Goal: Information Seeking & Learning: Check status

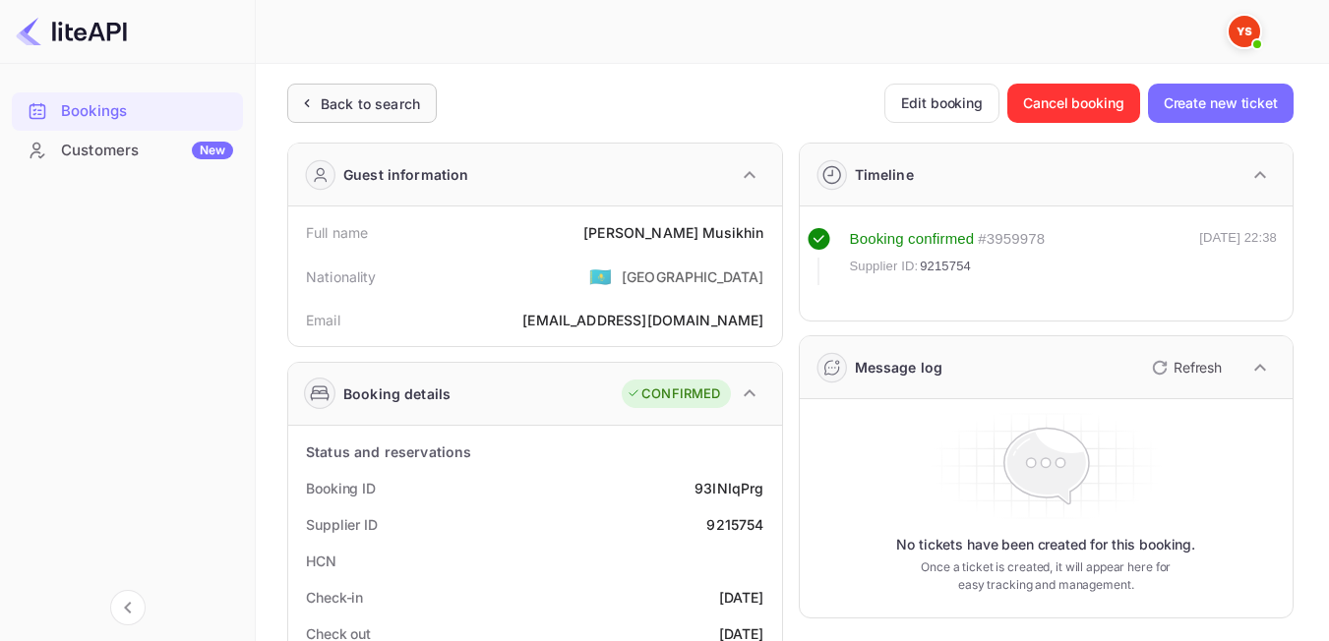
click at [382, 91] on div "Back to search" at bounding box center [362, 103] width 150 height 39
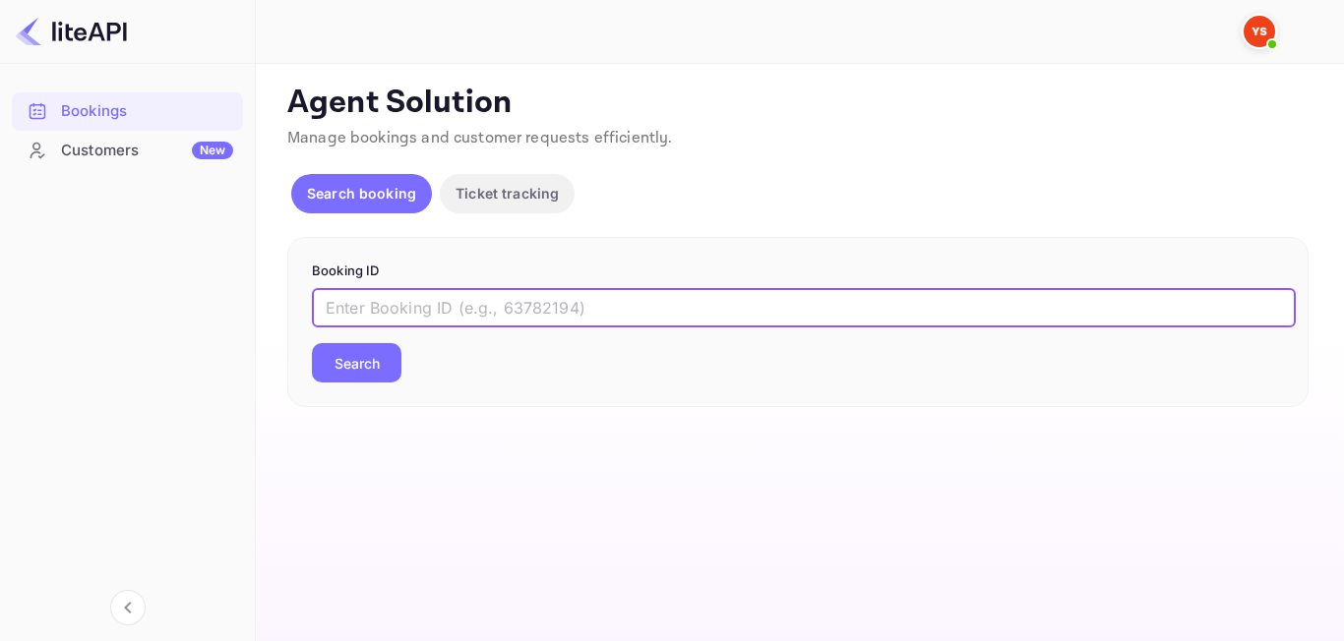
paste input "8768108"
type input "8768108"
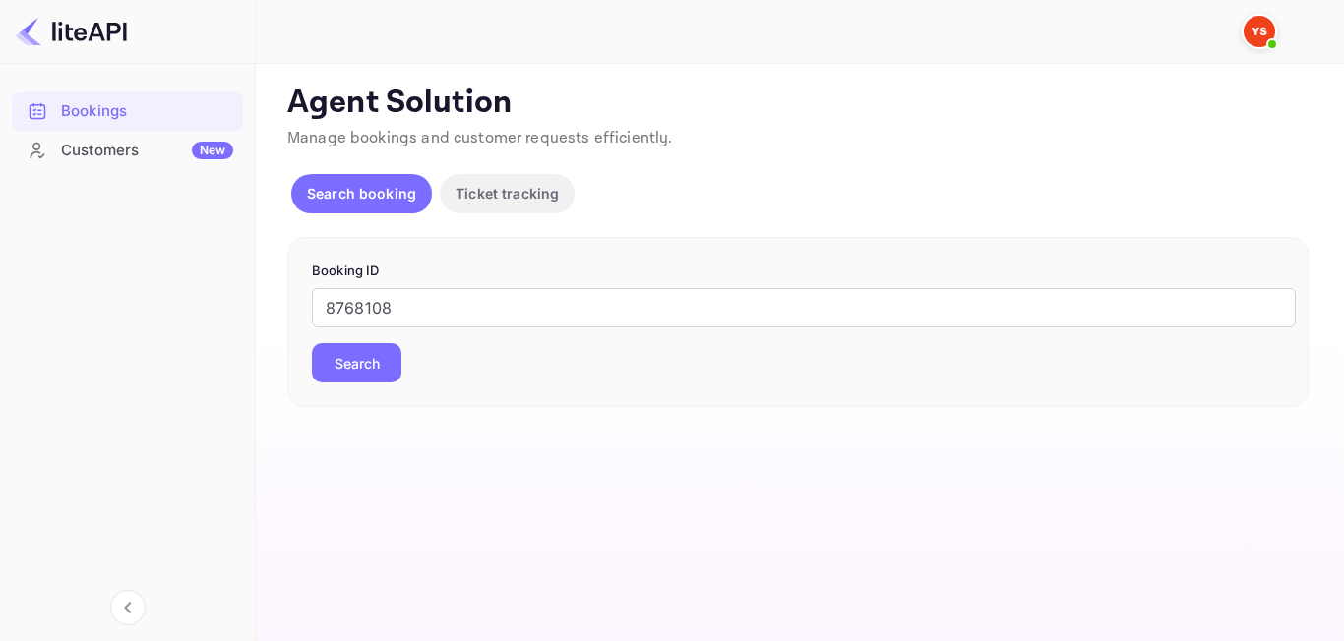
click at [362, 371] on button "Search" at bounding box center [357, 362] width 90 height 39
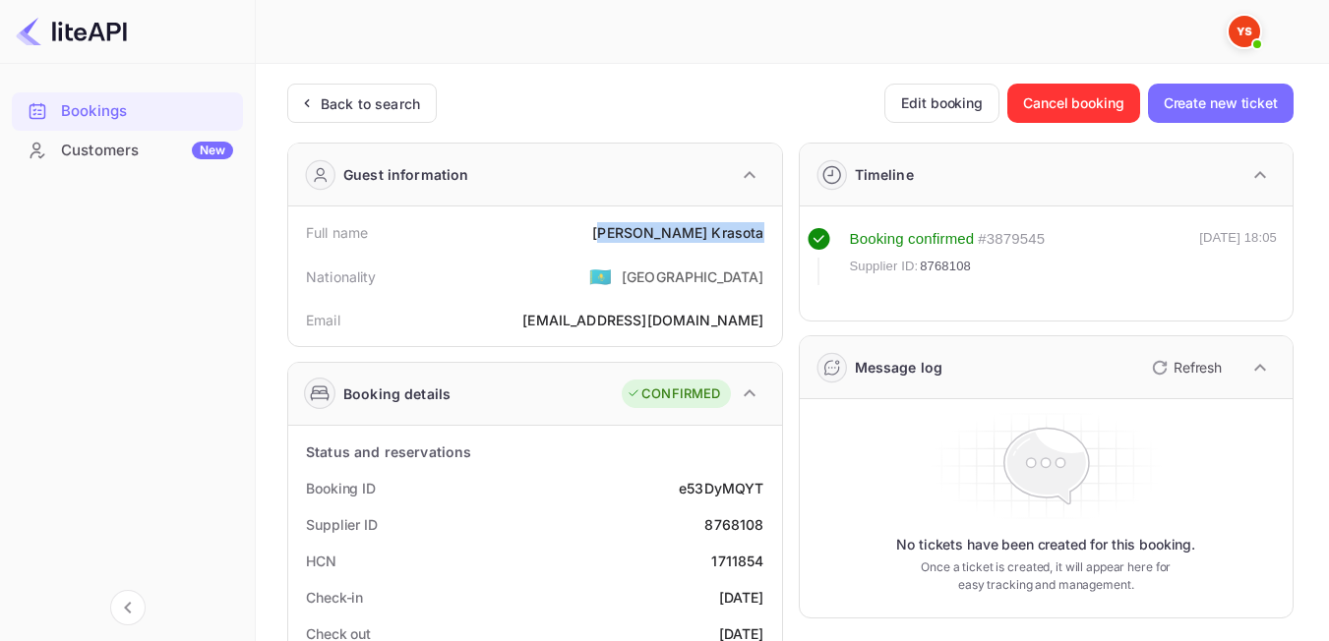
drag, startPoint x: 681, startPoint y: 232, endPoint x: 780, endPoint y: 235, distance: 99.4
click at [780, 235] on div "Full name [PERSON_NAME] Nationality 🇰🇿 [DEMOGRAPHIC_DATA] Email [EMAIL_ADDRESS]…" at bounding box center [535, 277] width 494 height 140
click at [702, 245] on div "Full name [PERSON_NAME]" at bounding box center [535, 232] width 478 height 36
drag, startPoint x: 677, startPoint y: 237, endPoint x: 773, endPoint y: 237, distance: 96.4
click at [773, 237] on div "Full name [PERSON_NAME]" at bounding box center [535, 232] width 478 height 36
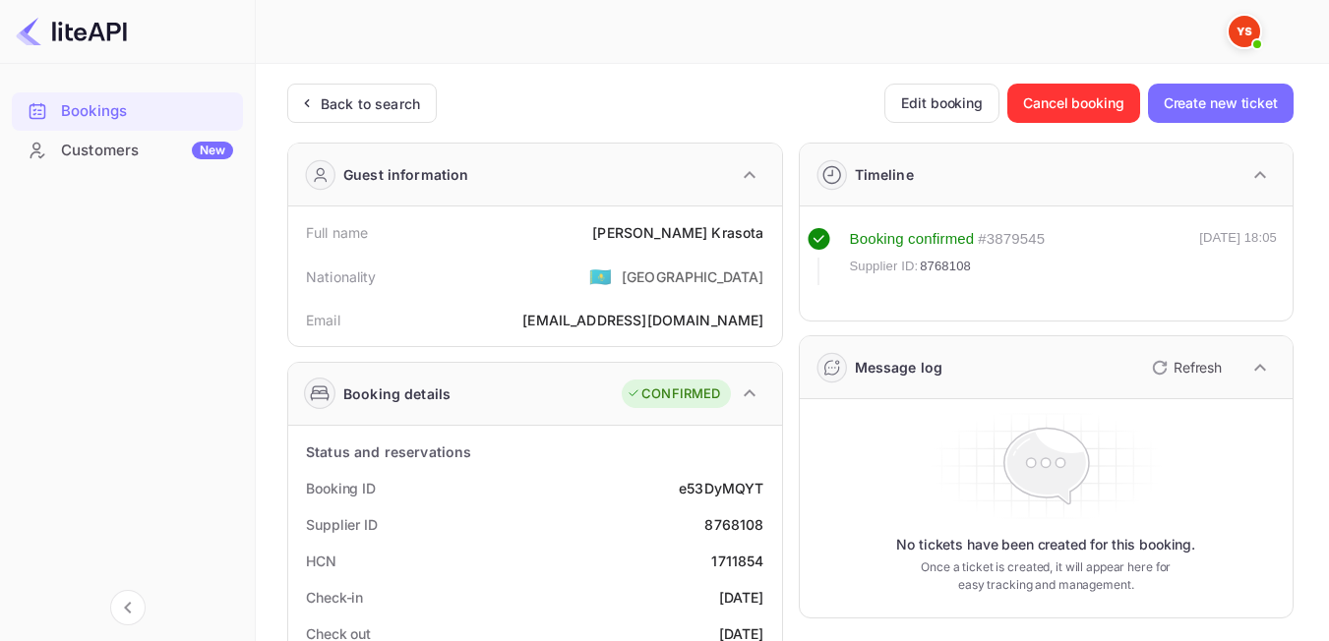
click at [605, 274] on div "Nationality 🇰🇿 [DEMOGRAPHIC_DATA]" at bounding box center [535, 276] width 478 height 51
drag, startPoint x: 710, startPoint y: 523, endPoint x: 769, endPoint y: 525, distance: 59.0
click at [769, 525] on div "Supplier ID 8768108" at bounding box center [535, 525] width 478 height 36
copy div "8768108"
drag, startPoint x: 678, startPoint y: 236, endPoint x: 771, endPoint y: 234, distance: 93.5
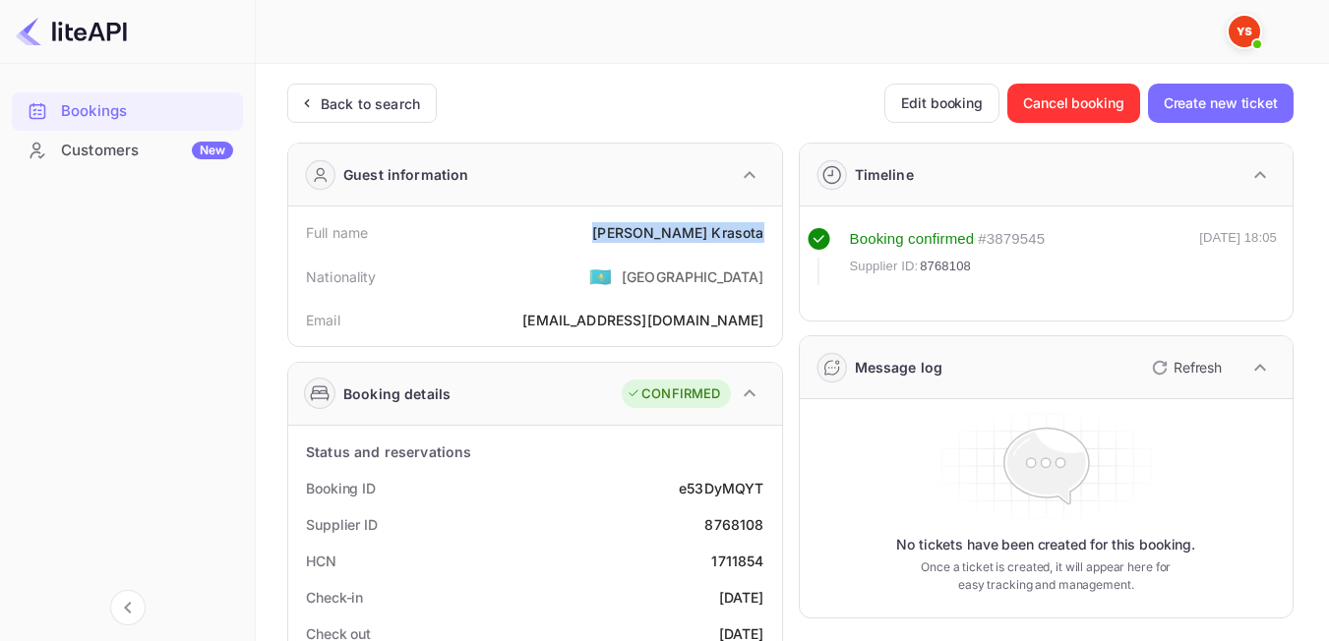
click at [761, 239] on div "Full name [PERSON_NAME]" at bounding box center [535, 232] width 478 height 36
copy div "[PERSON_NAME]"
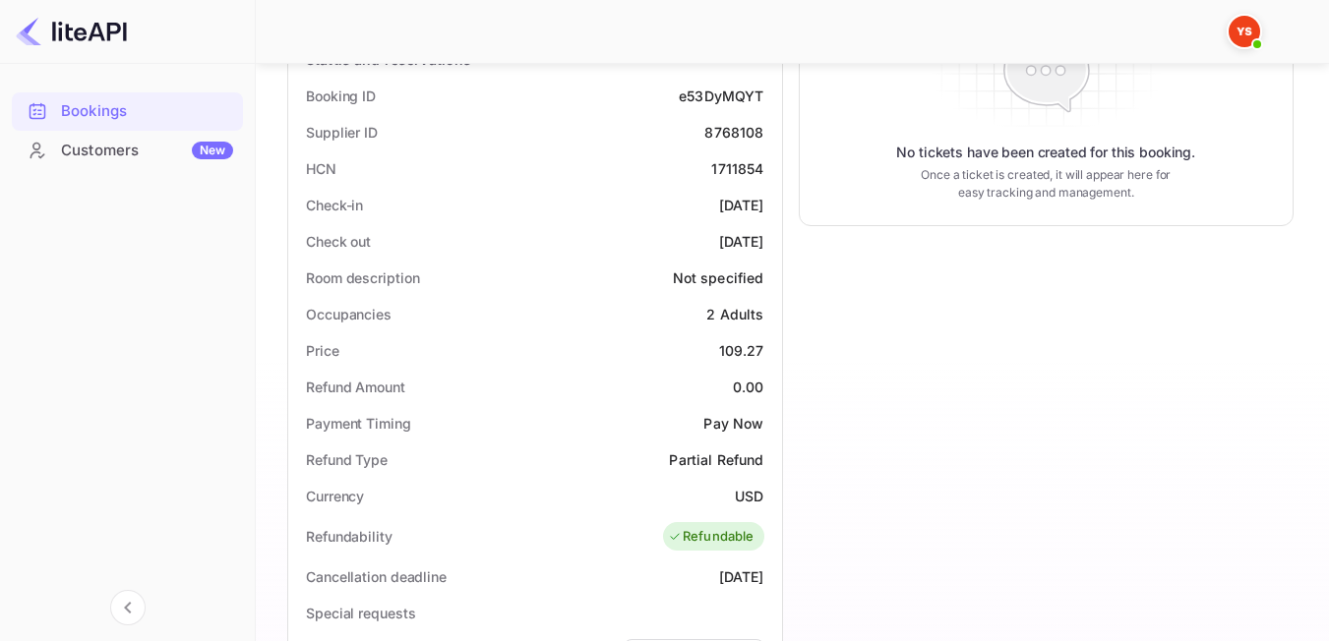
scroll to position [393, 0]
drag, startPoint x: 720, startPoint y: 349, endPoint x: 765, endPoint y: 349, distance: 45.2
click at [765, 349] on div "Price 109.27" at bounding box center [535, 349] width 478 height 36
copy div "109.27"
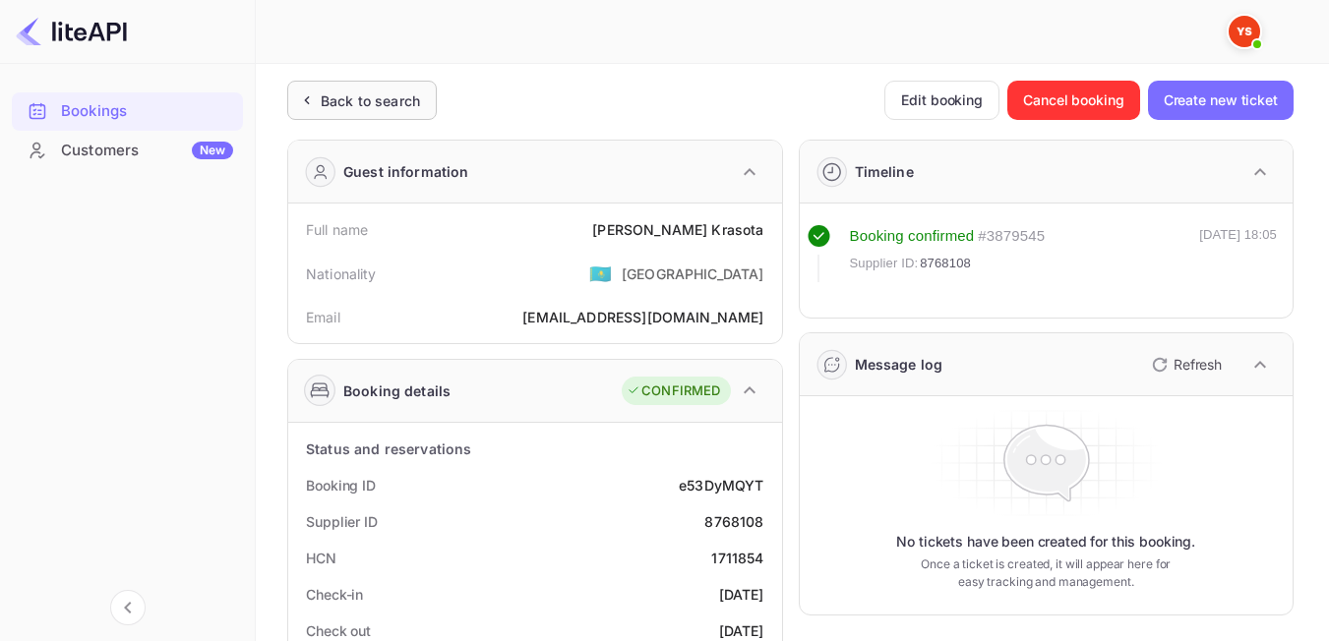
scroll to position [0, 0]
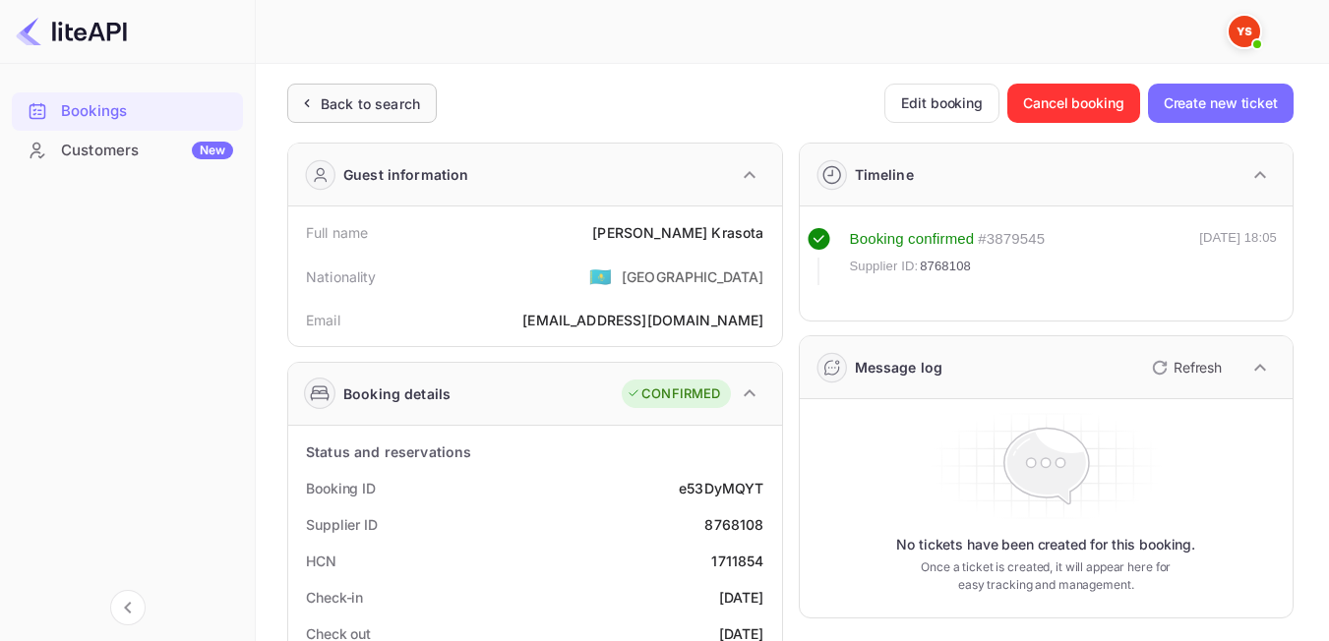
click at [324, 106] on div "Back to search" at bounding box center [370, 103] width 99 height 21
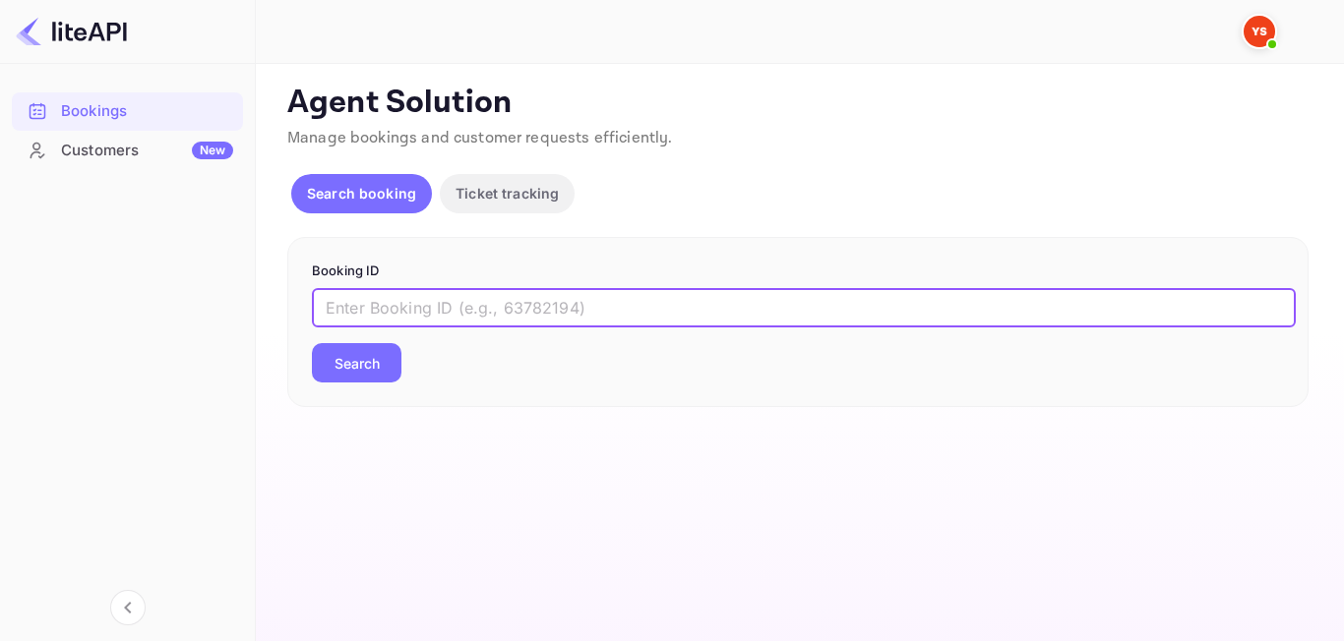
paste input "8910826"
type input "8910826"
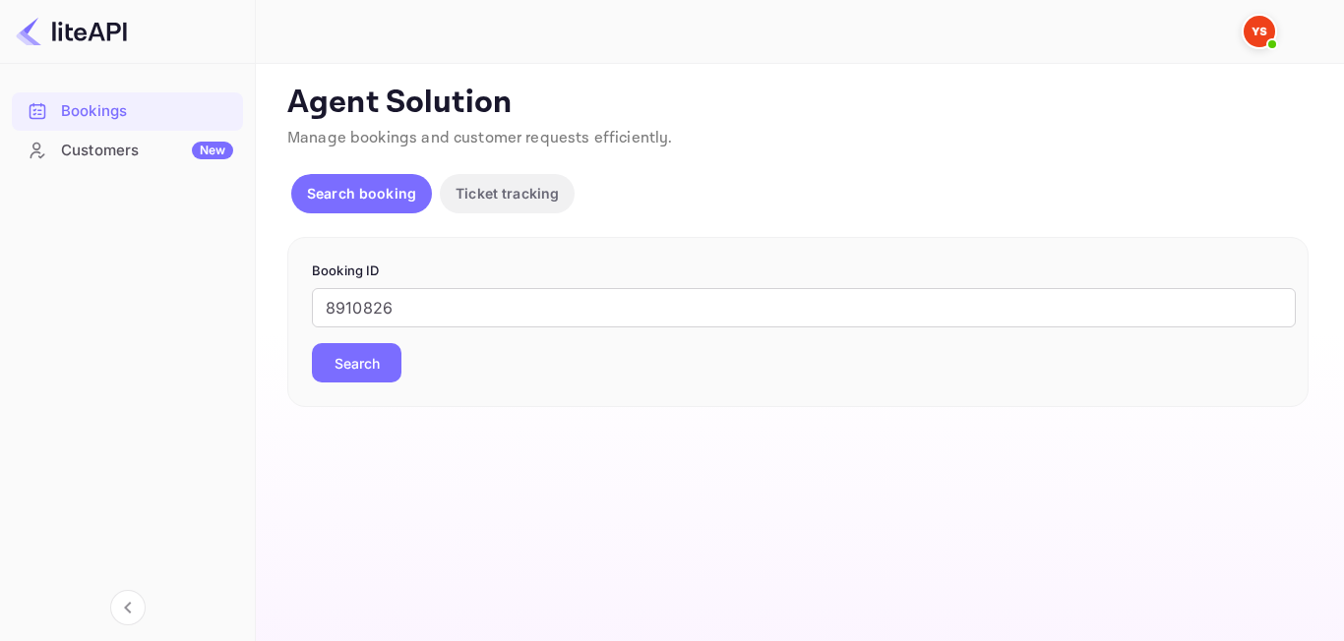
click at [367, 372] on button "Search" at bounding box center [357, 362] width 90 height 39
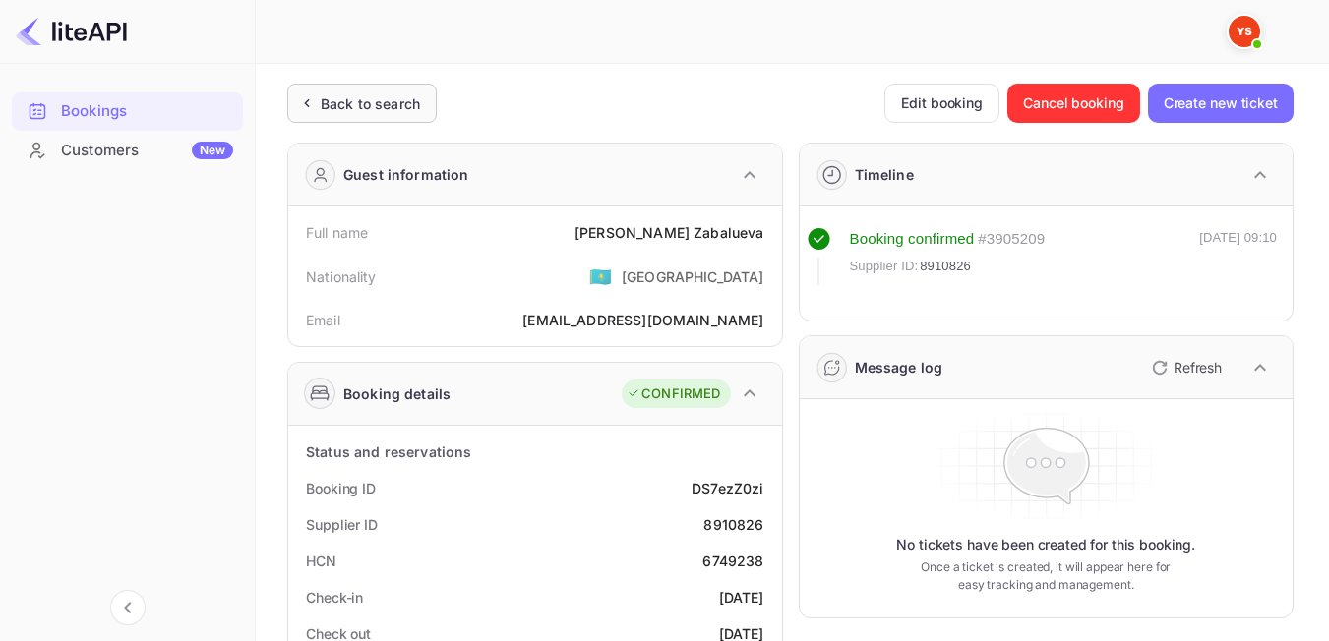
click at [367, 107] on div "Back to search" at bounding box center [370, 103] width 99 height 21
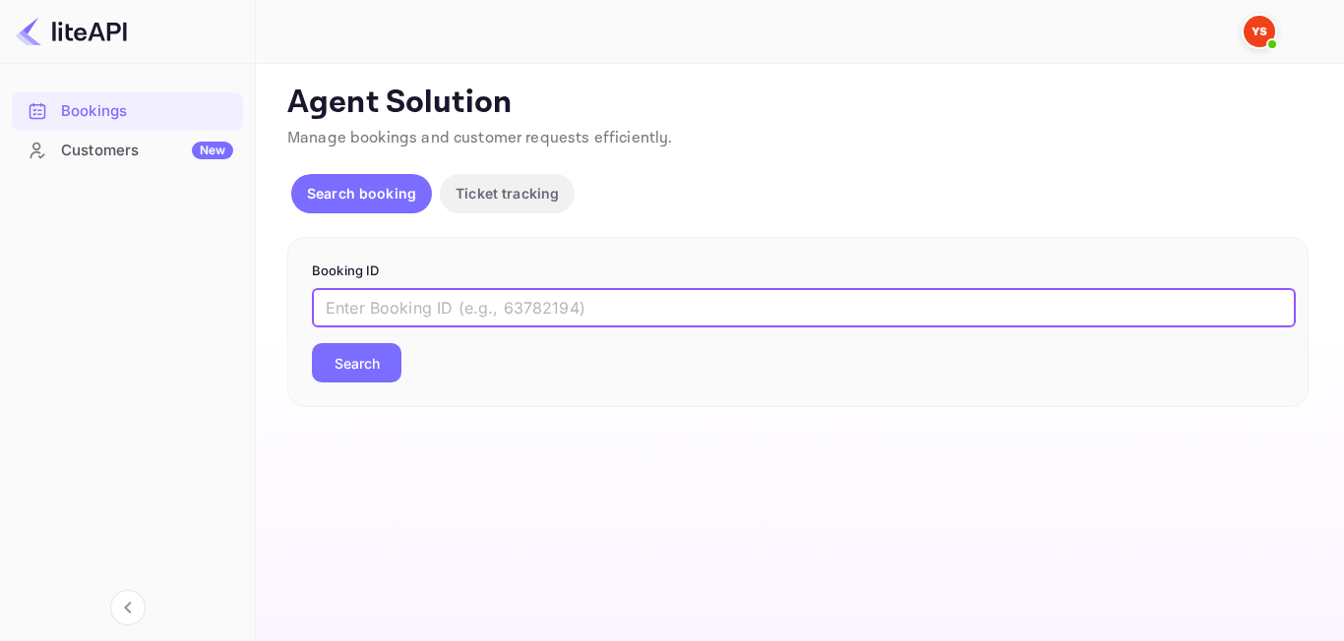
paste input "9246098"
type input "9246098"
click at [367, 384] on div "Booking ID 9246098 ​ Search" at bounding box center [797, 322] width 1021 height 171
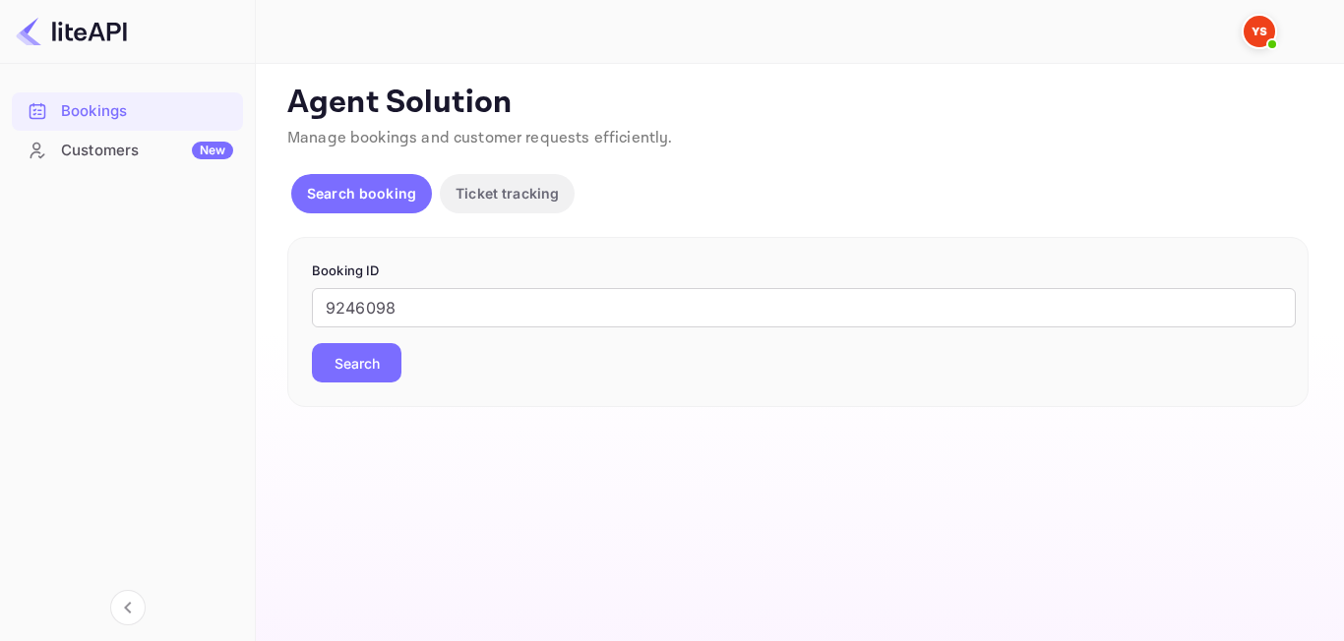
click at [364, 368] on button "Search" at bounding box center [357, 362] width 90 height 39
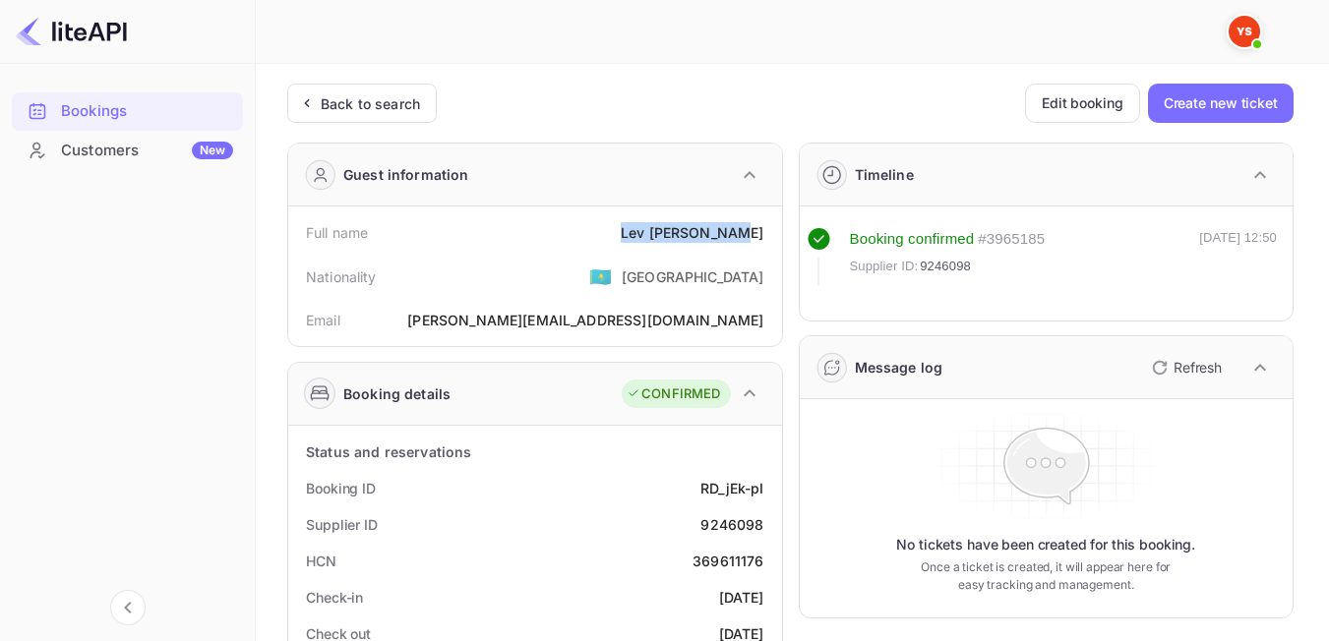
drag, startPoint x: 646, startPoint y: 237, endPoint x: 772, endPoint y: 237, distance: 125.9
click at [772, 237] on div "Full name [PERSON_NAME]" at bounding box center [535, 232] width 478 height 36
click at [590, 267] on div "Nationality 🇰🇿 [DEMOGRAPHIC_DATA]" at bounding box center [535, 276] width 478 height 51
click at [379, 86] on div "Back to search" at bounding box center [362, 103] width 150 height 39
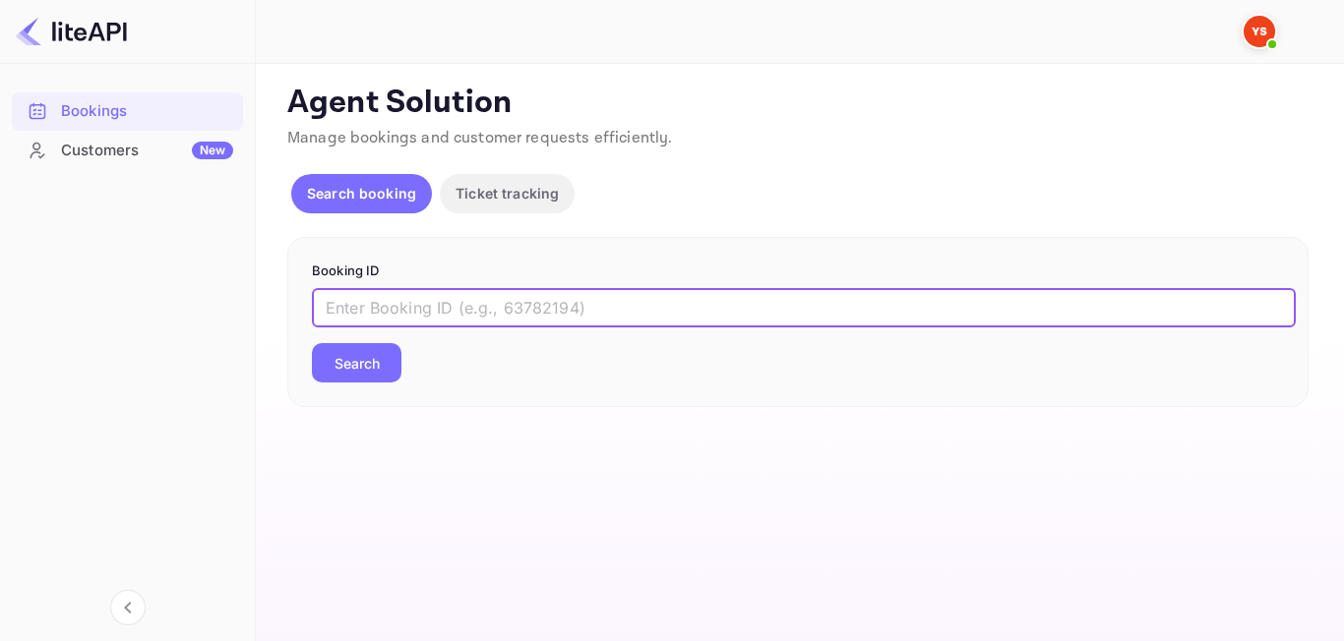
paste input "9030151"
type input "9030151"
click at [366, 363] on button "Search" at bounding box center [357, 362] width 90 height 39
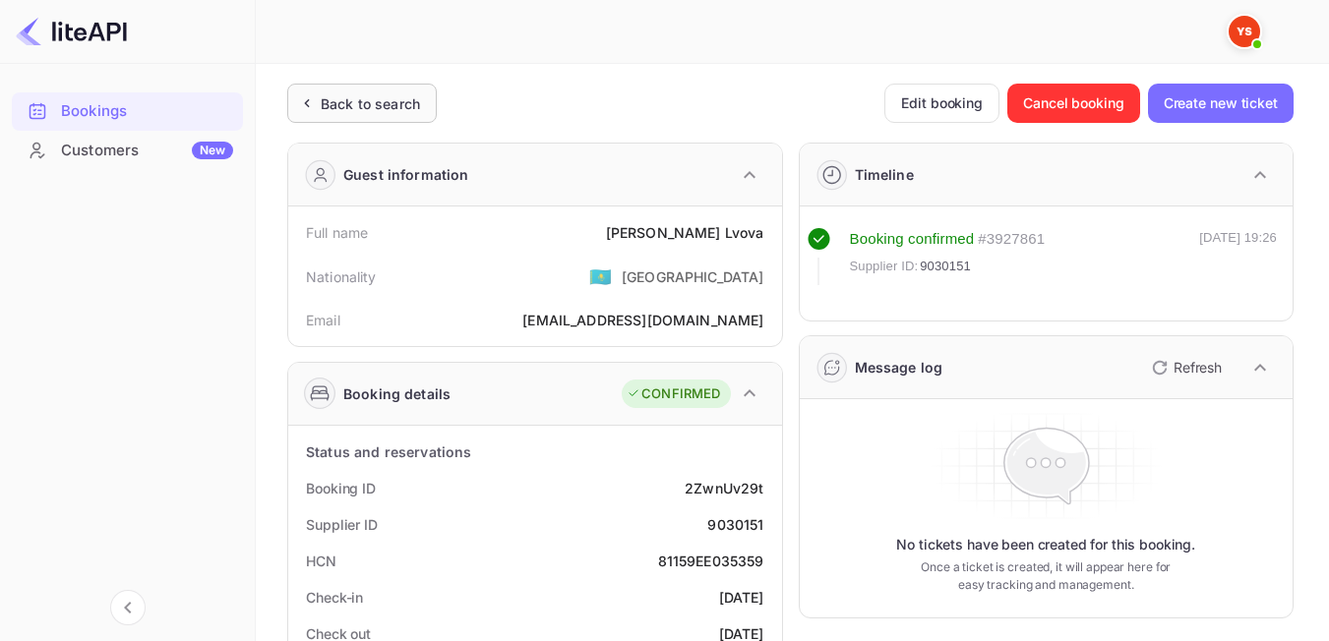
click at [368, 118] on div "Back to search" at bounding box center [362, 103] width 150 height 39
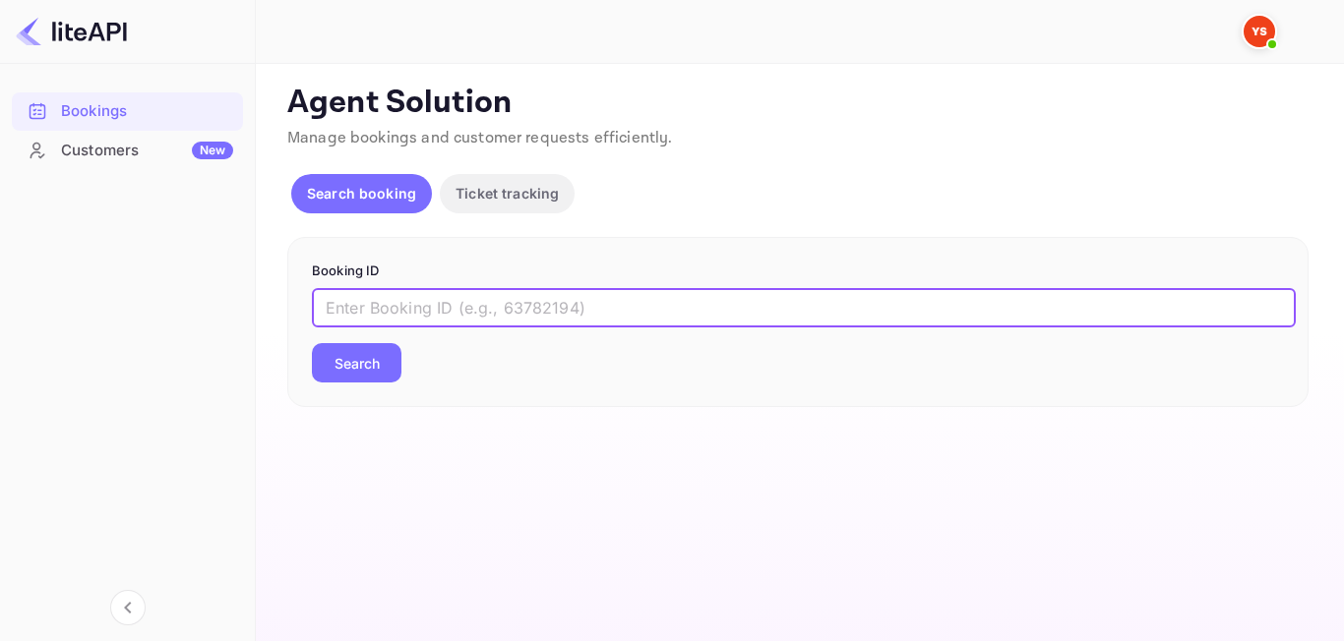
paste input "9171992"
type input "9171992"
click at [370, 364] on button "Search" at bounding box center [357, 362] width 90 height 39
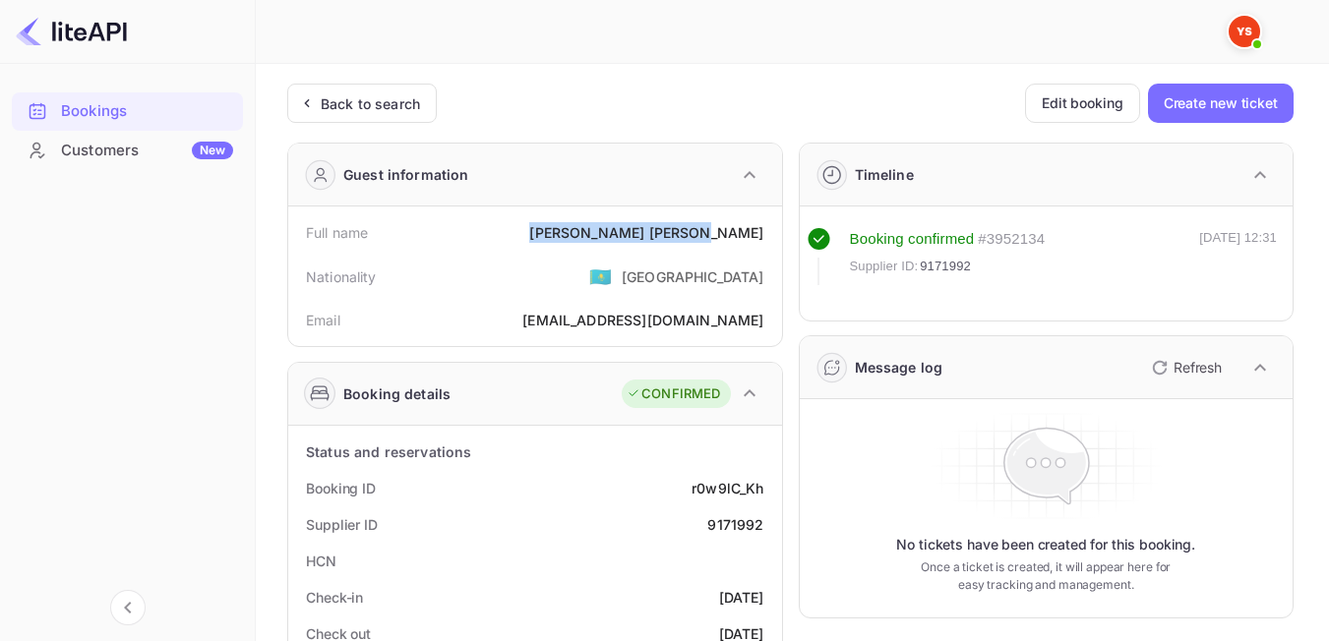
drag, startPoint x: 668, startPoint y: 226, endPoint x: 767, endPoint y: 229, distance: 99.4
click at [767, 229] on div "Full name [PERSON_NAME]" at bounding box center [535, 232] width 478 height 36
drag, startPoint x: 605, startPoint y: 260, endPoint x: 588, endPoint y: 219, distance: 43.7
click at [605, 260] on div "Nationality 🇰🇿 [DEMOGRAPHIC_DATA]" at bounding box center [535, 276] width 478 height 51
click at [383, 90] on div "Back to search" at bounding box center [362, 103] width 150 height 39
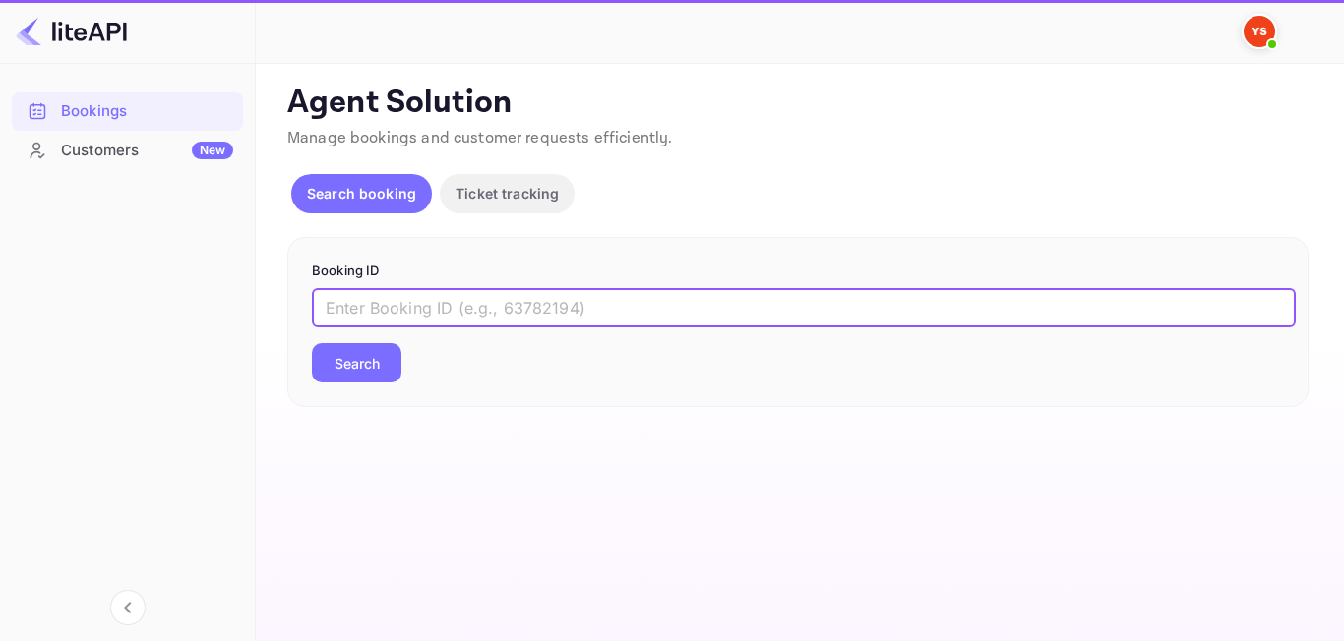
paste input "8895553"
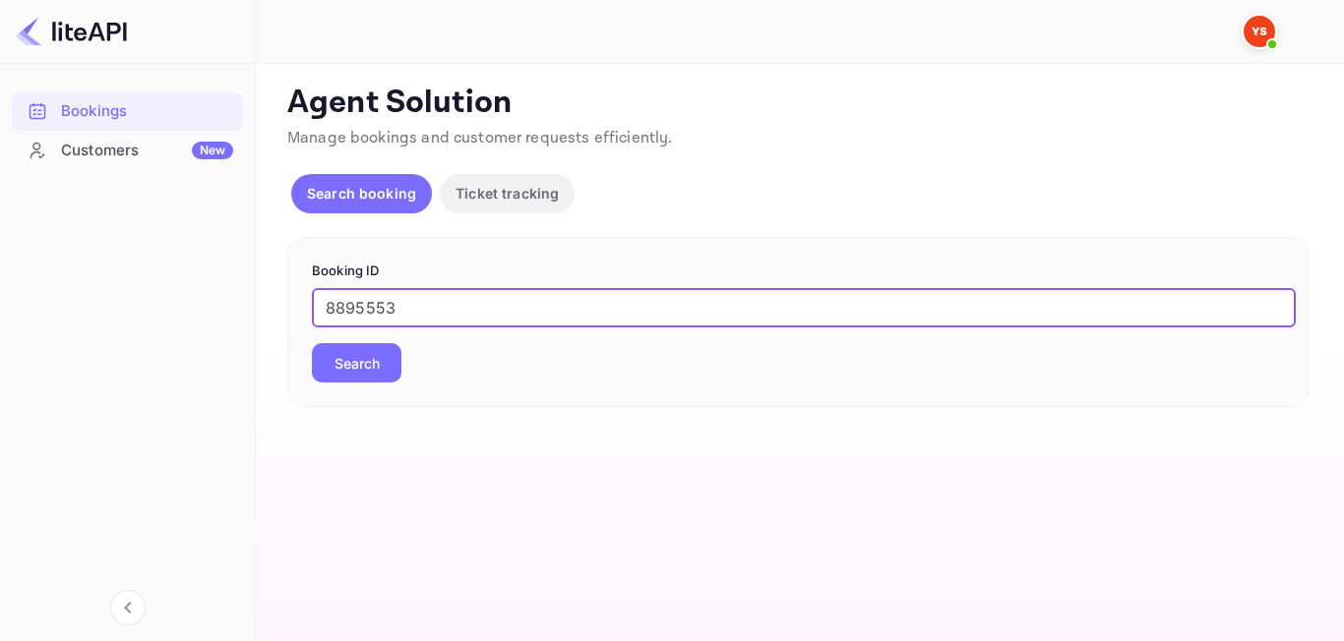
type input "8895553"
click at [390, 371] on button "Search" at bounding box center [357, 362] width 90 height 39
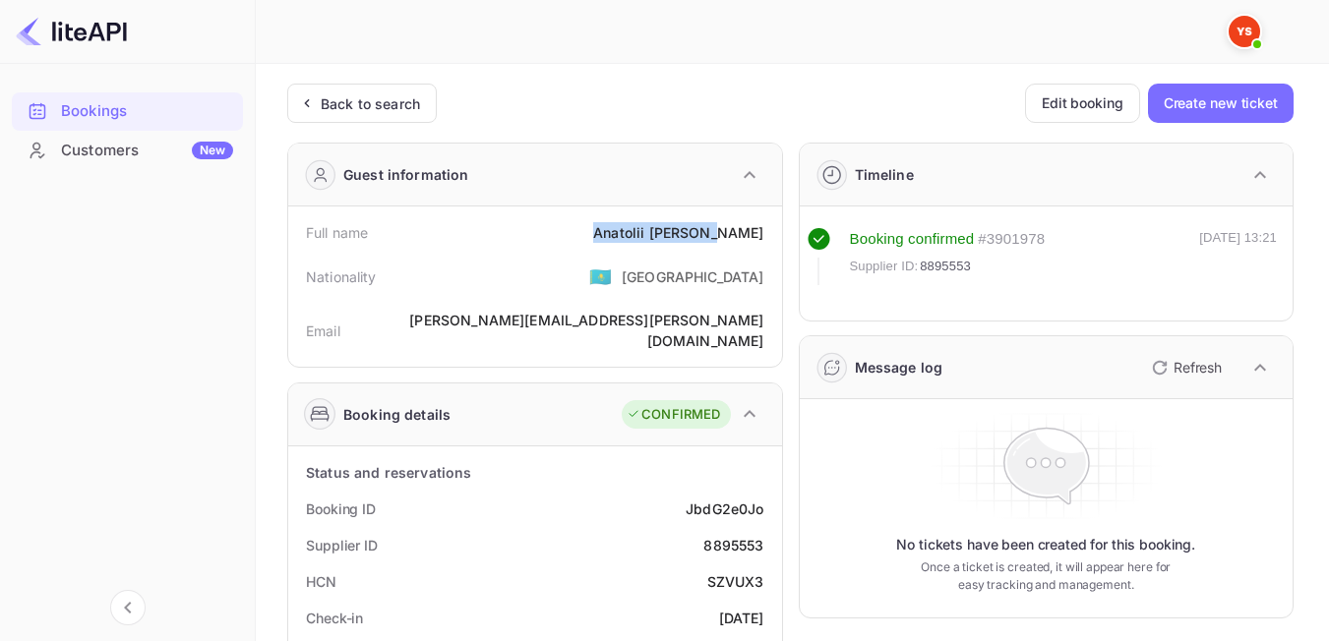
drag, startPoint x: 634, startPoint y: 229, endPoint x: 766, endPoint y: 233, distance: 131.9
click at [766, 233] on div "Full name [PERSON_NAME]" at bounding box center [535, 232] width 478 height 36
click at [583, 293] on div "Nationality 🇰🇿 [DEMOGRAPHIC_DATA]" at bounding box center [535, 276] width 478 height 51
click at [328, 118] on div "Back to search" at bounding box center [362, 103] width 150 height 39
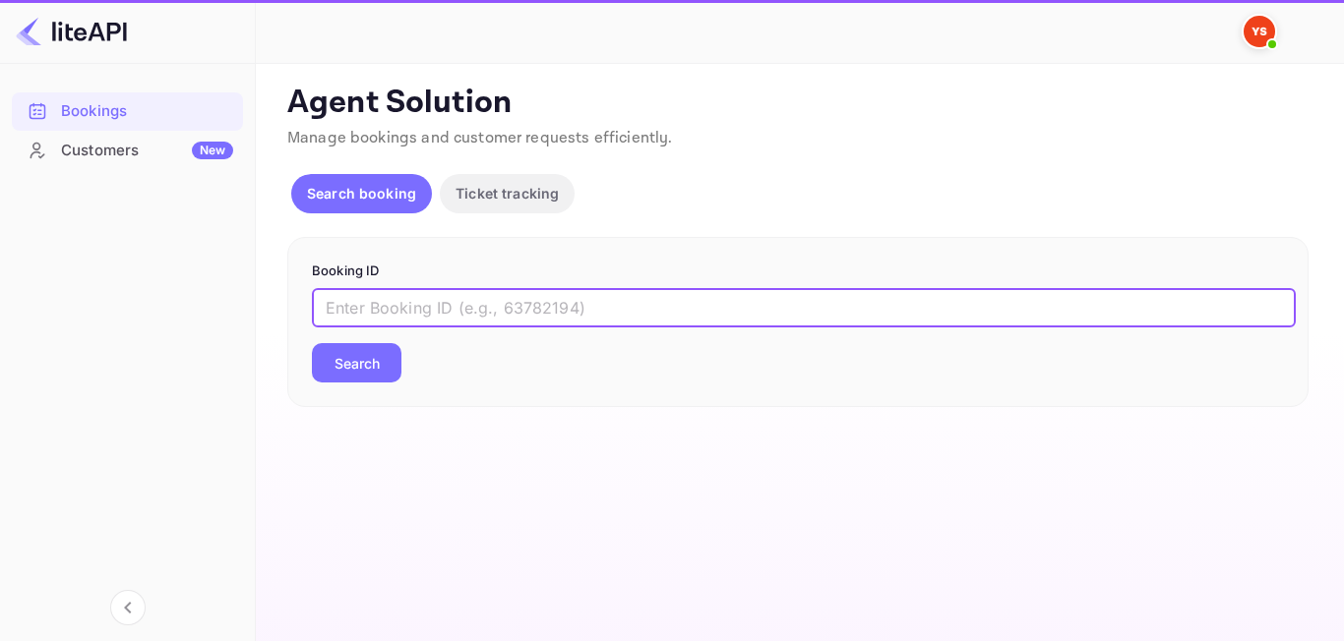
paste input "9207533"
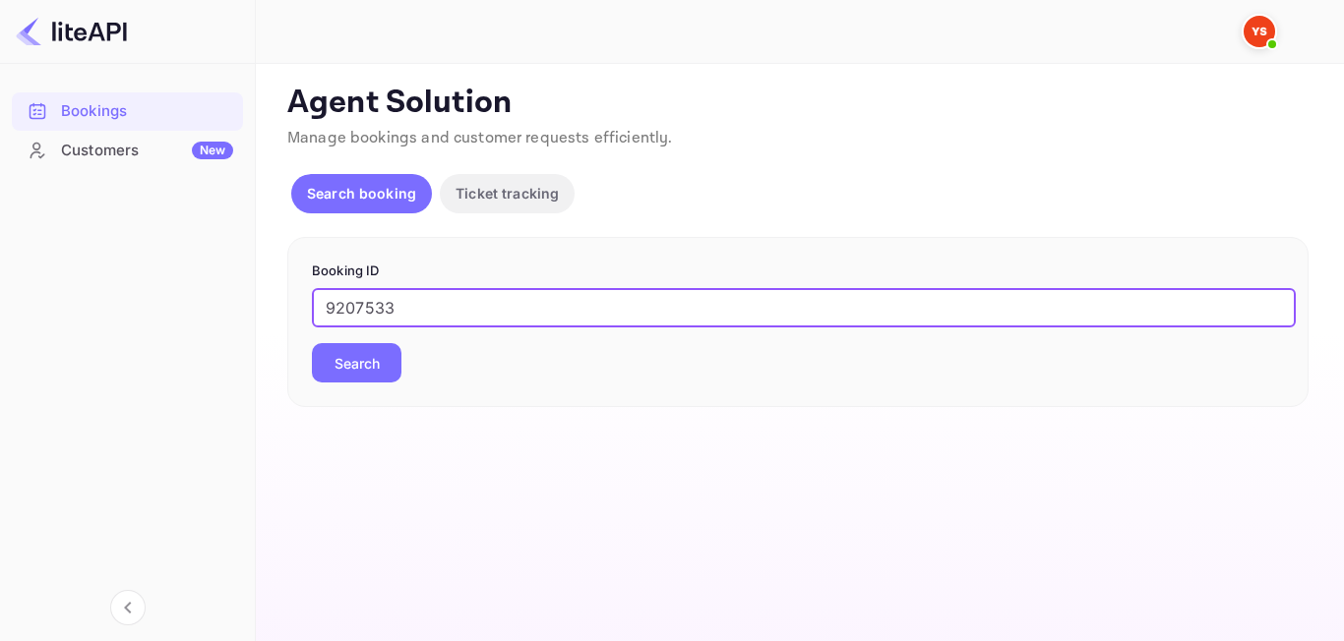
type input "9207533"
click at [364, 373] on button "Search" at bounding box center [357, 362] width 90 height 39
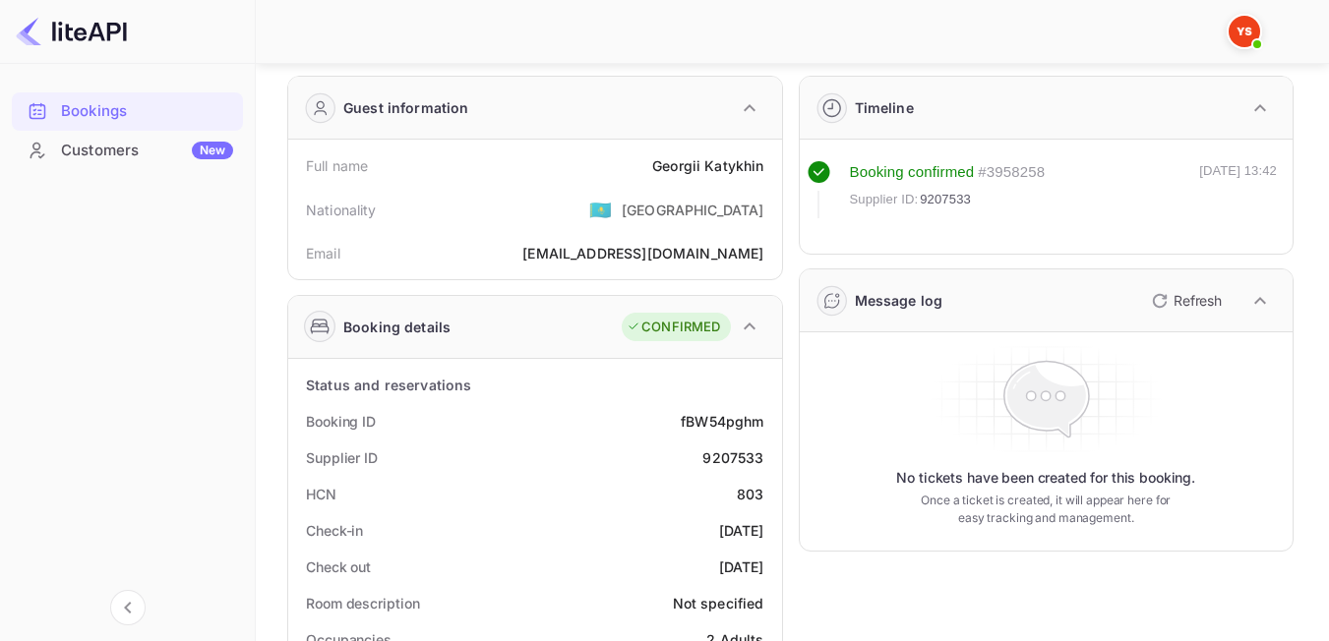
scroll to position [98, 0]
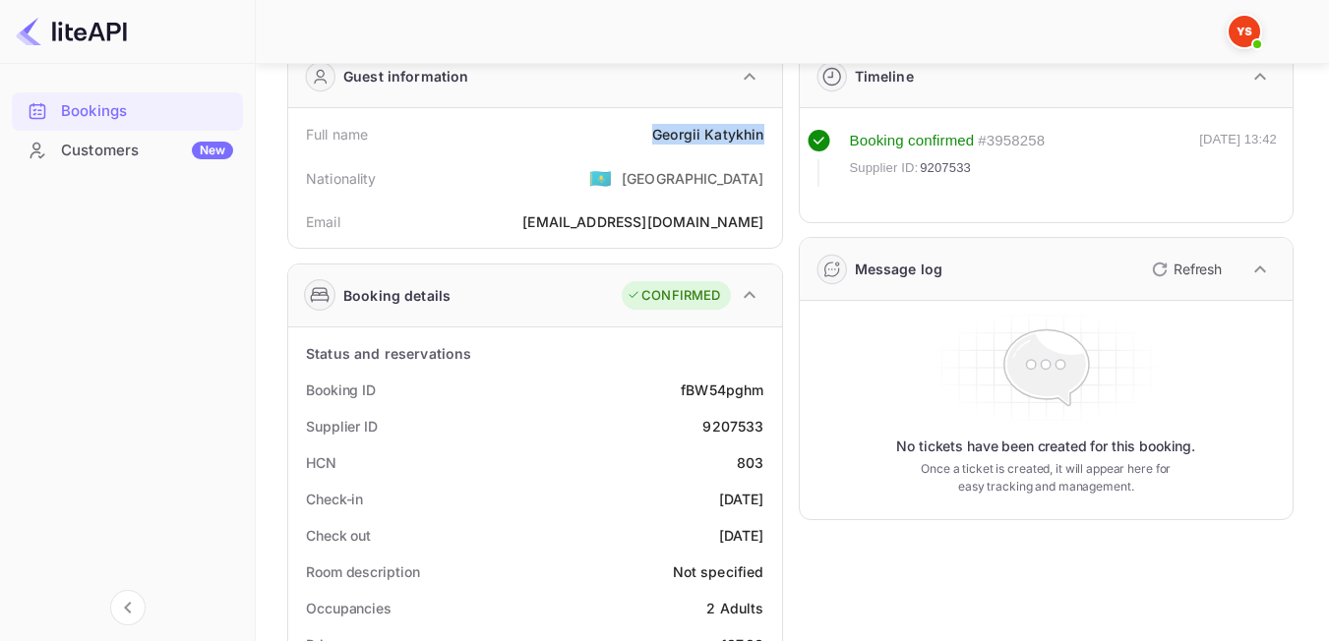
drag, startPoint x: 650, startPoint y: 133, endPoint x: 768, endPoint y: 138, distance: 118.1
click at [768, 138] on div "Full name [PERSON_NAME]" at bounding box center [535, 134] width 478 height 36
drag, startPoint x: 736, startPoint y: 134, endPoint x: 658, endPoint y: 178, distance: 89.4
copy div "[PERSON_NAME]"
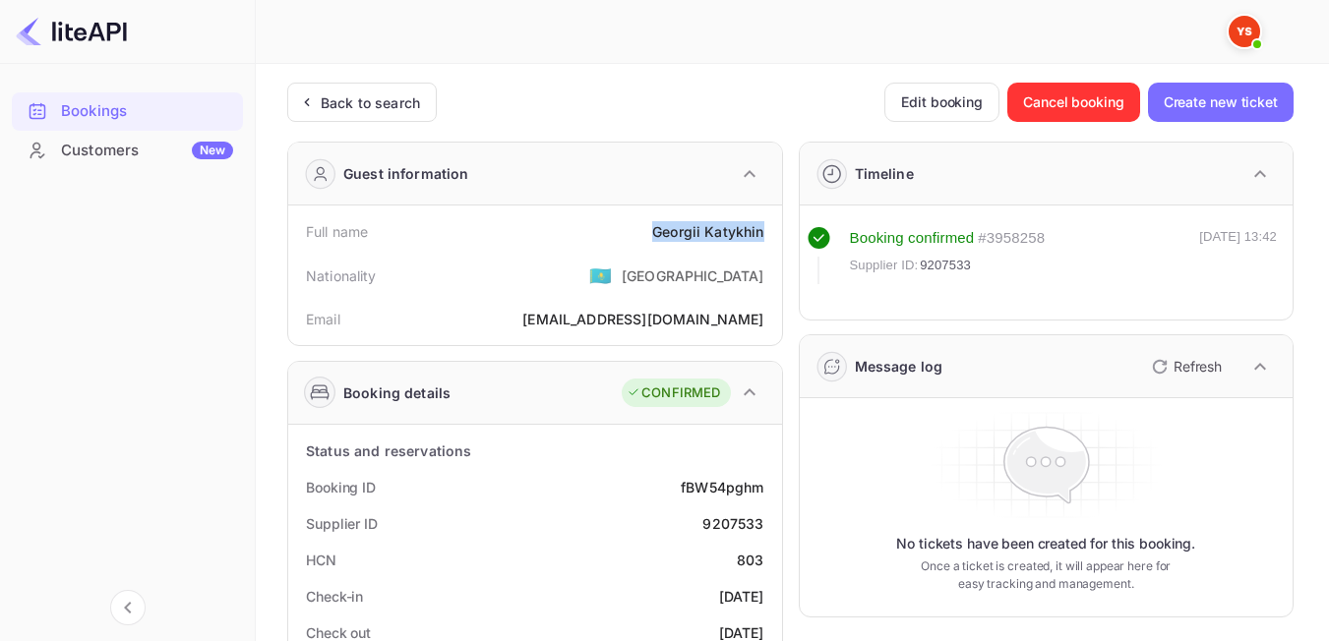
scroll to position [0, 0]
click at [364, 117] on div "Back to search" at bounding box center [362, 103] width 150 height 39
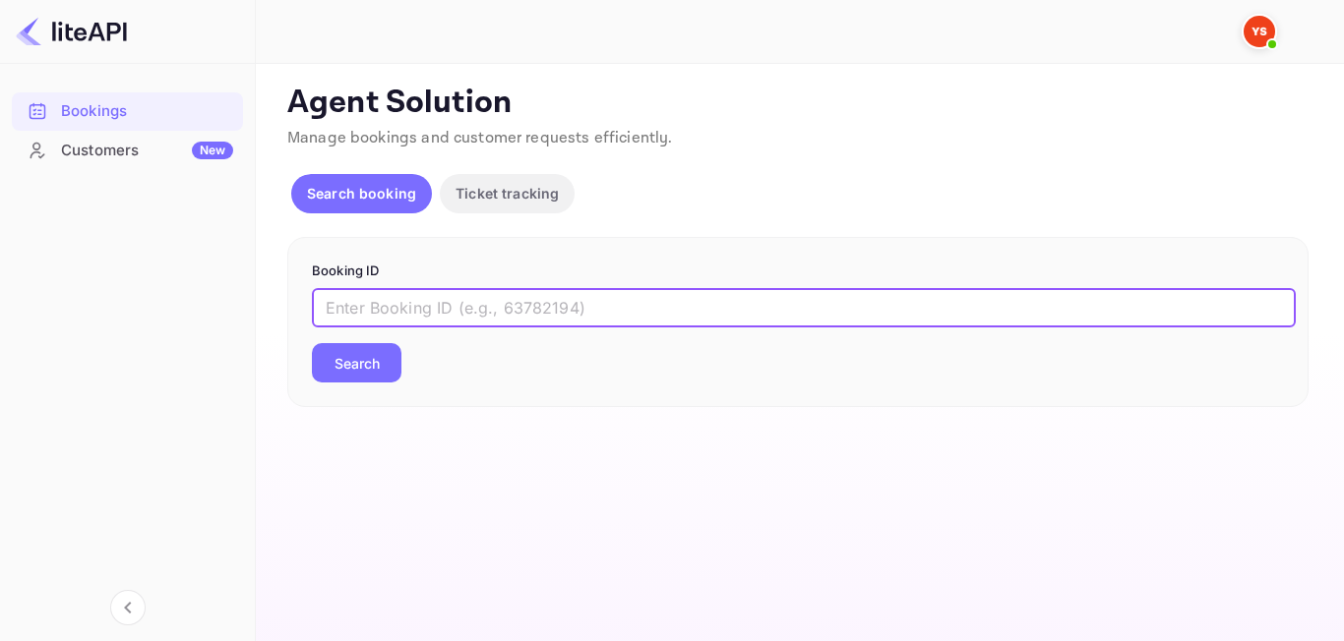
paste input "8201915"
type input "8201915"
click at [363, 370] on button "Search" at bounding box center [357, 362] width 90 height 39
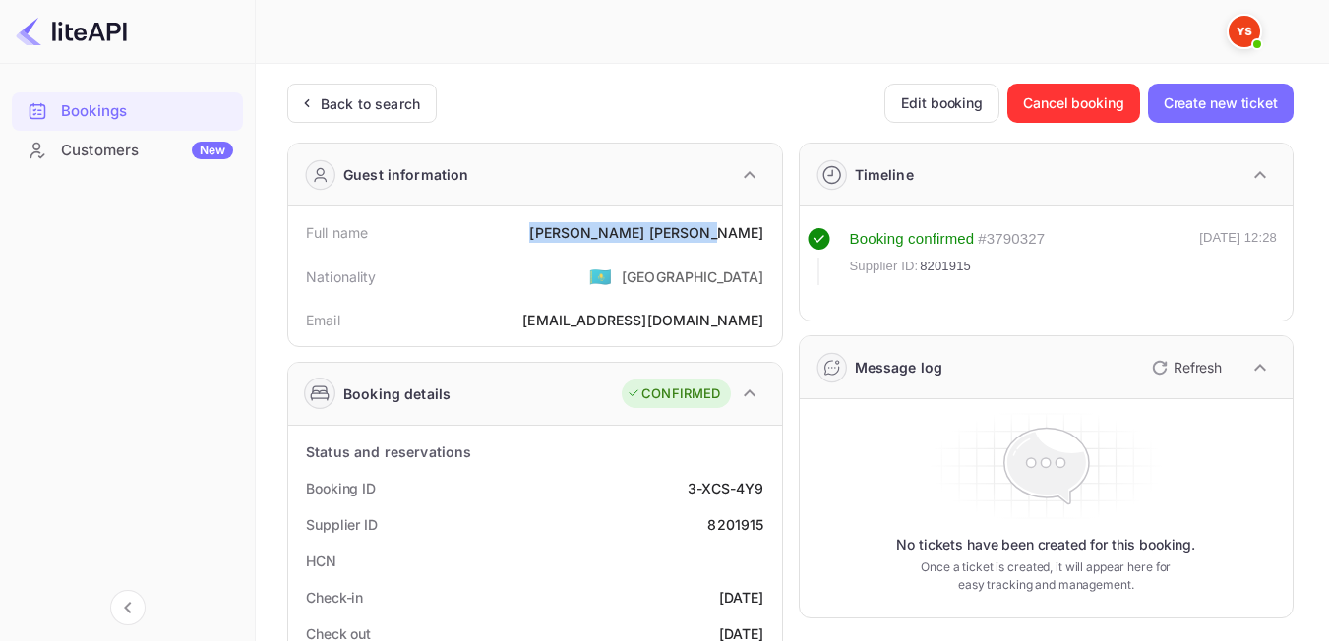
drag, startPoint x: 643, startPoint y: 233, endPoint x: 767, endPoint y: 221, distance: 124.5
click at [767, 221] on div "Full name [PERSON_NAME]" at bounding box center [535, 232] width 478 height 36
click at [573, 280] on div "Nationality 🇰🇿 [DEMOGRAPHIC_DATA]" at bounding box center [535, 276] width 478 height 51
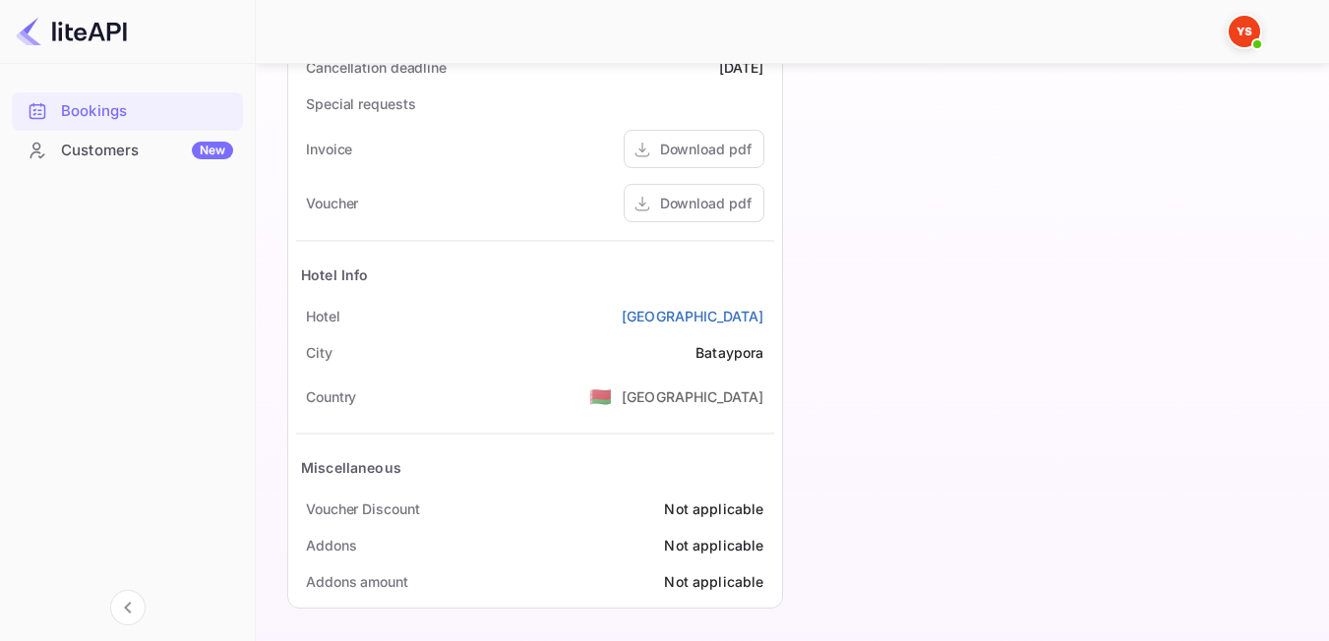
scroll to position [907, 0]
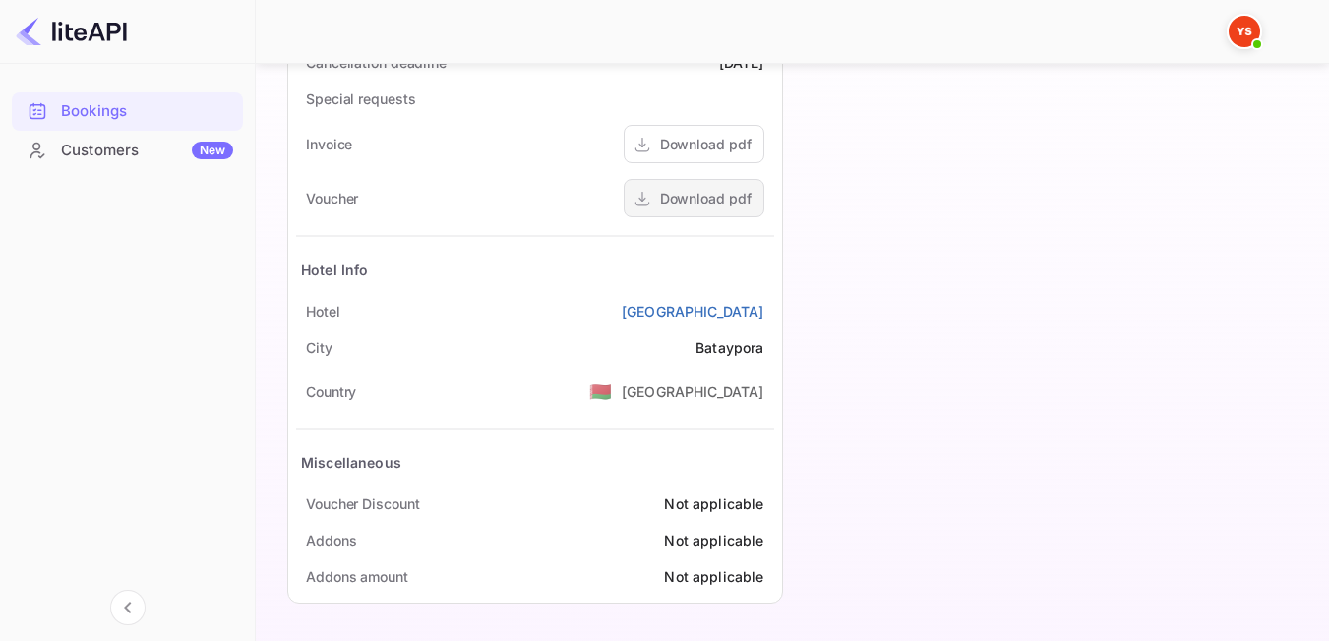
click at [703, 186] on div "Download pdf" at bounding box center [694, 198] width 141 height 38
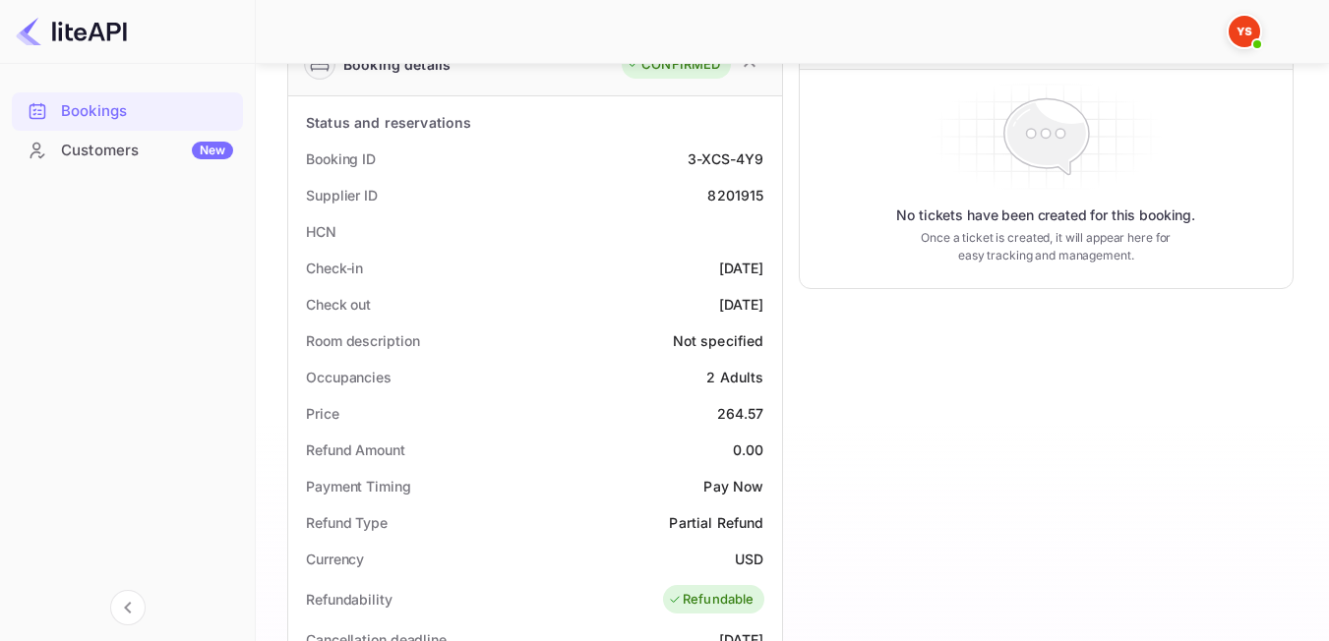
scroll to position [218, 0]
